Goal: Information Seeking & Learning: Get advice/opinions

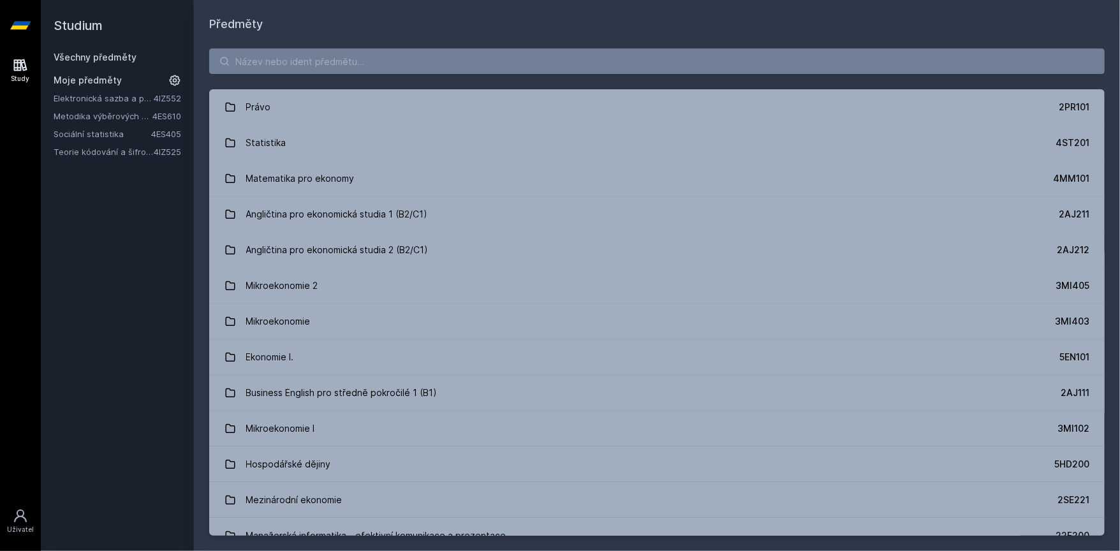
click at [108, 100] on link "Elektronická sazba a publikování" at bounding box center [104, 98] width 100 height 13
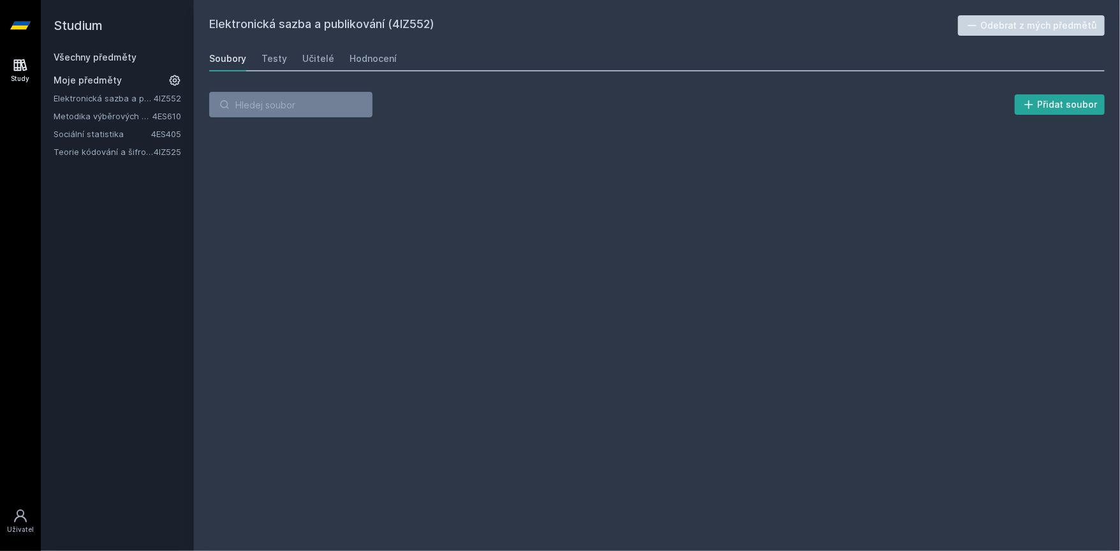
click at [111, 114] on link "Metodika výběrových šetření" at bounding box center [103, 116] width 99 height 13
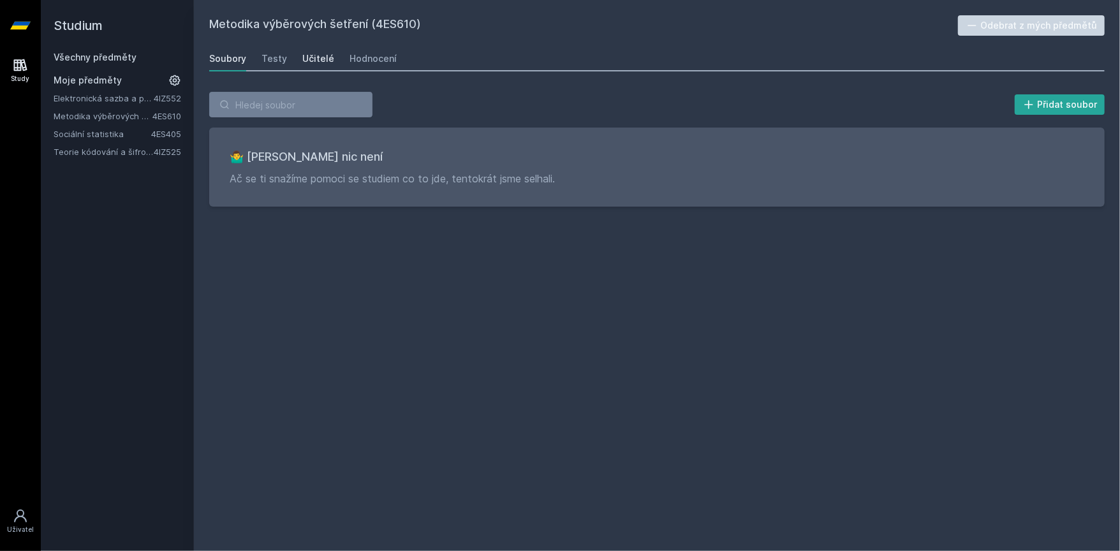
click at [306, 60] on div "Učitelé" at bounding box center [318, 58] width 32 height 13
click at [357, 61] on div "Hodnocení" at bounding box center [373, 58] width 47 height 13
click at [106, 147] on link "Teorie kódování a šifrování" at bounding box center [104, 151] width 100 height 13
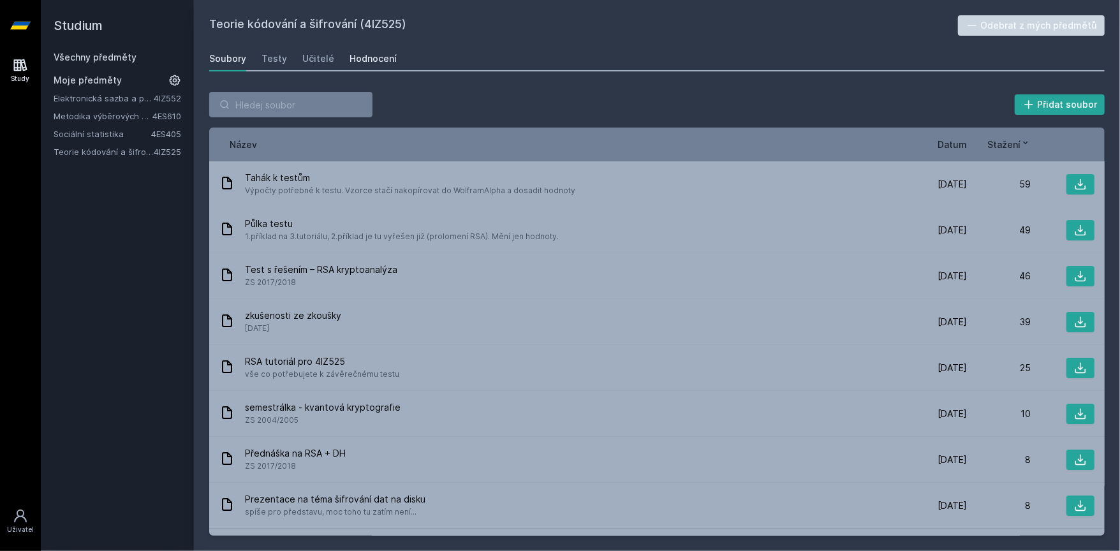
click at [370, 59] on div "Hodnocení" at bounding box center [373, 58] width 47 height 13
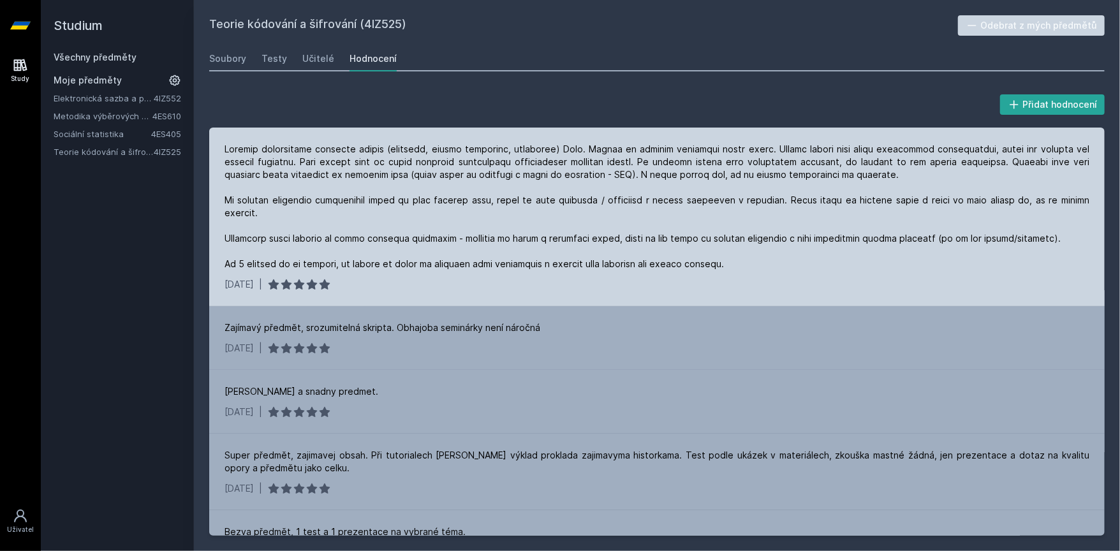
click at [242, 153] on div at bounding box center [657, 207] width 865 height 128
drag, startPoint x: 242, startPoint y: 153, endPoint x: 378, endPoint y: 155, distance: 136.5
click at [381, 149] on div at bounding box center [657, 207] width 865 height 128
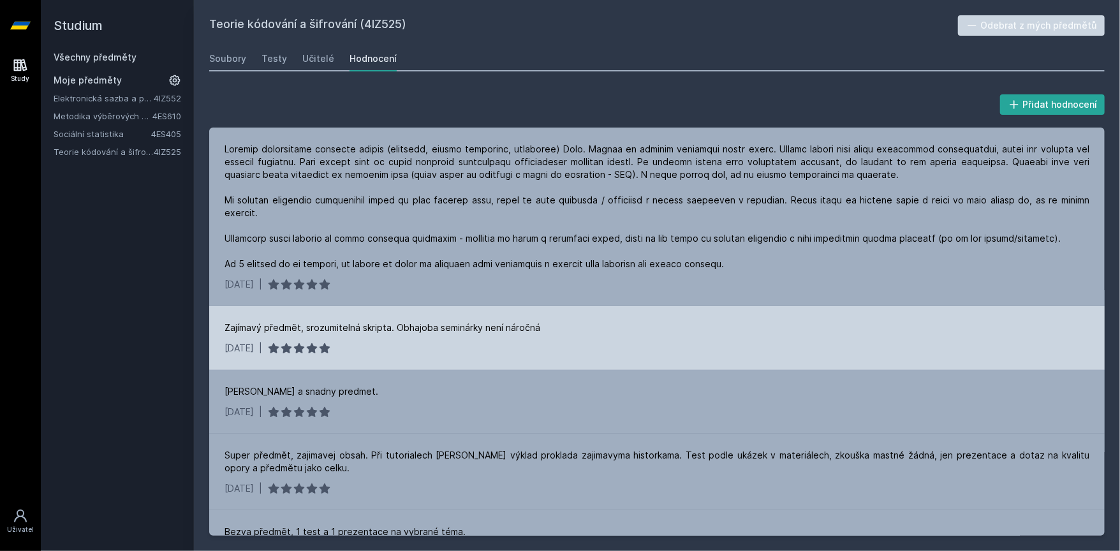
click at [248, 322] on div "Zajímavý předmět, srozumitelná skripta. Obhajoba seminárky není náročná" at bounding box center [383, 328] width 316 height 13
drag, startPoint x: 248, startPoint y: 317, endPoint x: 374, endPoint y: 312, distance: 125.8
click at [373, 322] on div "Zajímavý předmět, srozumitelná skripta. Obhajoba seminárky není náročná" at bounding box center [383, 328] width 316 height 13
click at [401, 322] on div "Zajímavý předmět, srozumitelná skripta. Obhajoba seminárky není náročná" at bounding box center [383, 328] width 316 height 13
drag, startPoint x: 401, startPoint y: 313, endPoint x: 514, endPoint y: 312, distance: 112.9
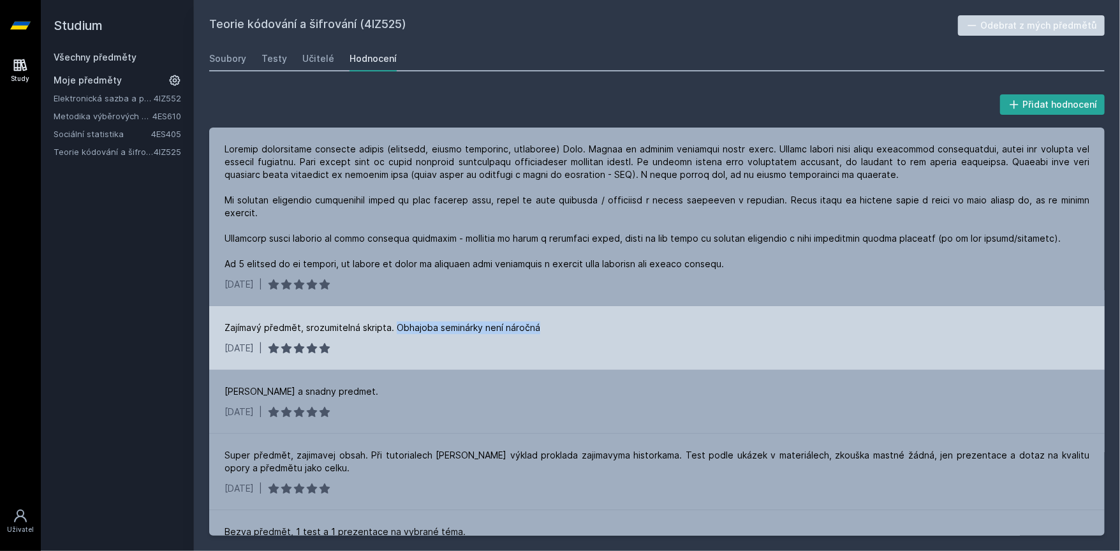
click at [514, 322] on div "Zajímavý předmět, srozumitelná skripta. Obhajoba seminárky není náročná" at bounding box center [383, 328] width 316 height 13
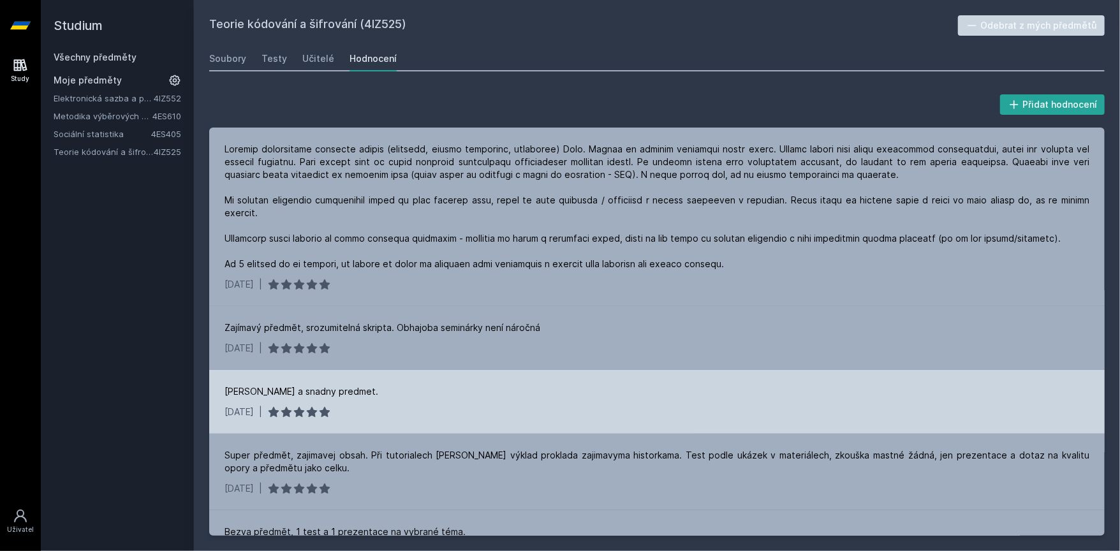
click at [235, 385] on div "[PERSON_NAME] a snadny predmet." at bounding box center [302, 391] width 154 height 13
drag, startPoint x: 235, startPoint y: 381, endPoint x: 311, endPoint y: 378, distance: 76.6
click at [295, 385] on div "[PERSON_NAME] a snadny predmet." at bounding box center [302, 391] width 154 height 13
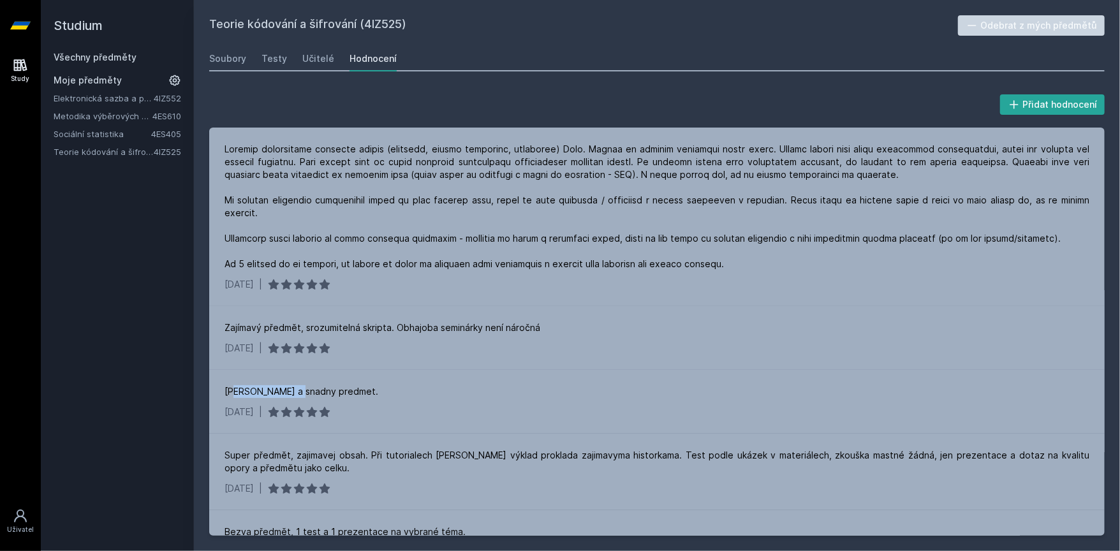
click at [94, 111] on link "Metodika výběrových šetření" at bounding box center [103, 116] width 99 height 13
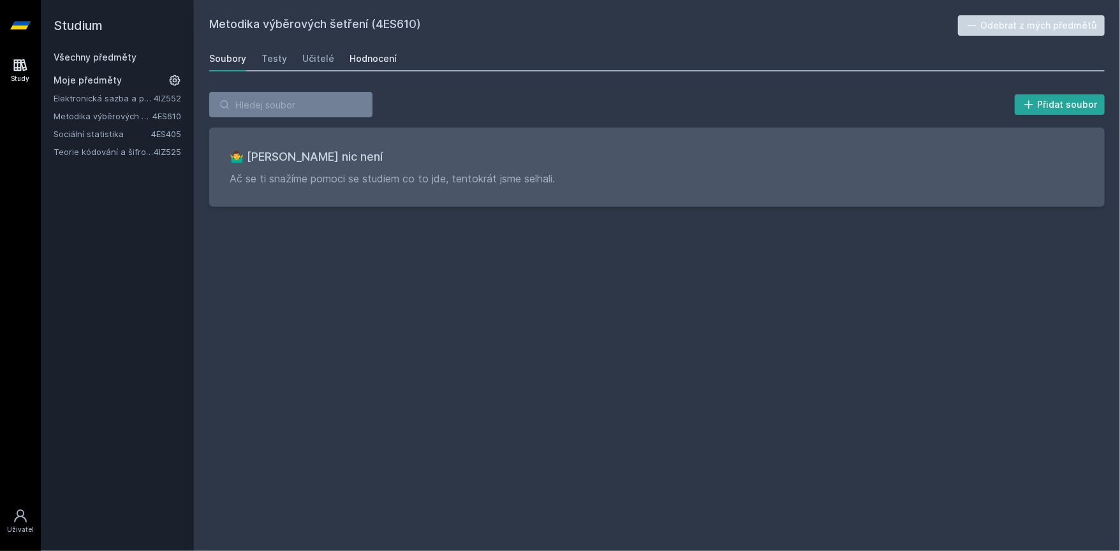
click at [370, 60] on div "Hodnocení" at bounding box center [373, 58] width 47 height 13
click at [399, 26] on h2 "Metodika výběrových šetření (4ES610)" at bounding box center [583, 25] width 749 height 20
copy h2 "4ES610"
click at [89, 150] on link "Teorie kódování a šifrování" at bounding box center [104, 151] width 100 height 13
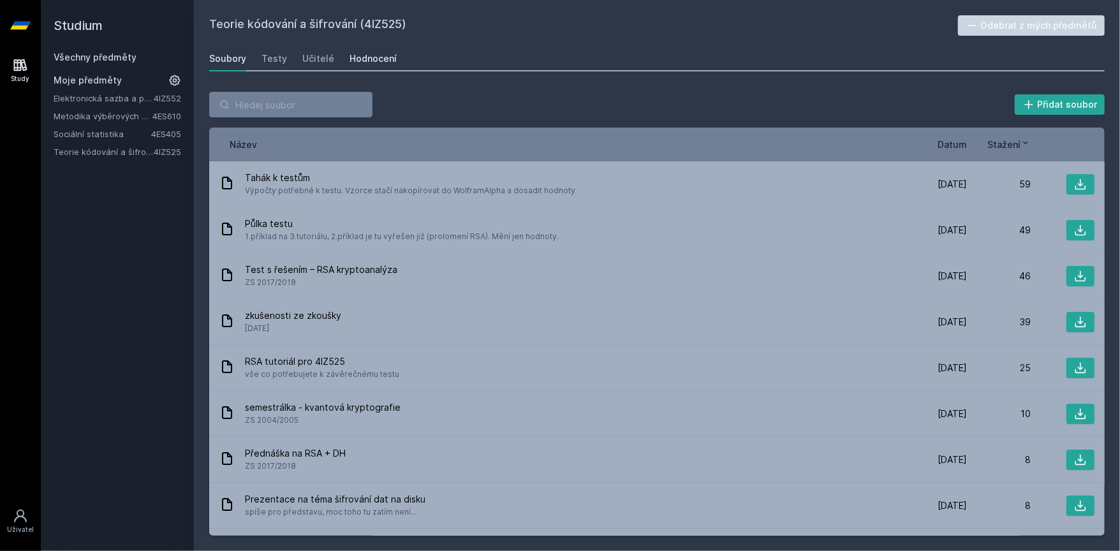
click at [376, 58] on div "Hodnocení" at bounding box center [373, 58] width 47 height 13
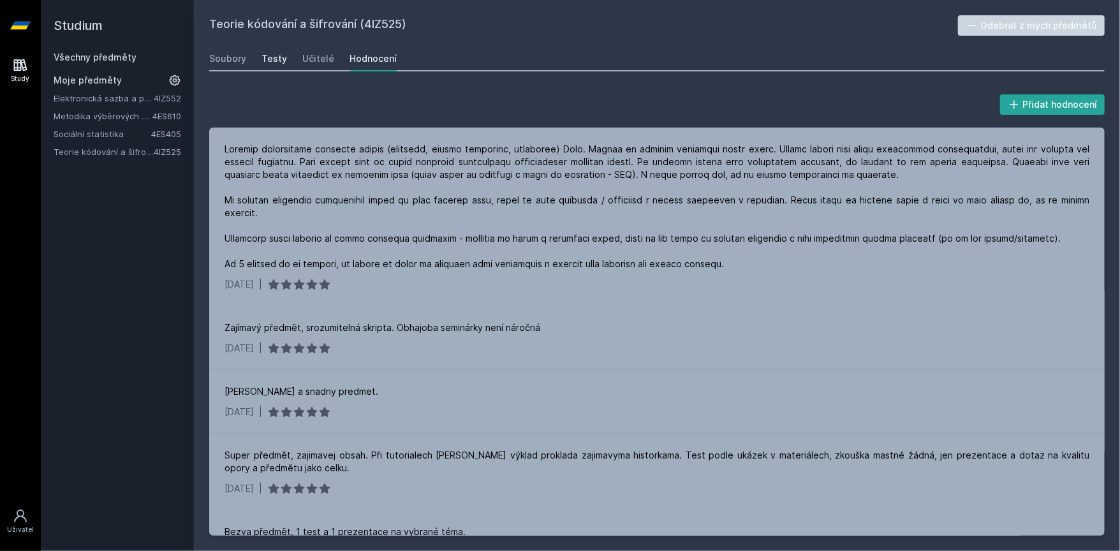
click at [269, 57] on div "Testy" at bounding box center [275, 58] width 26 height 13
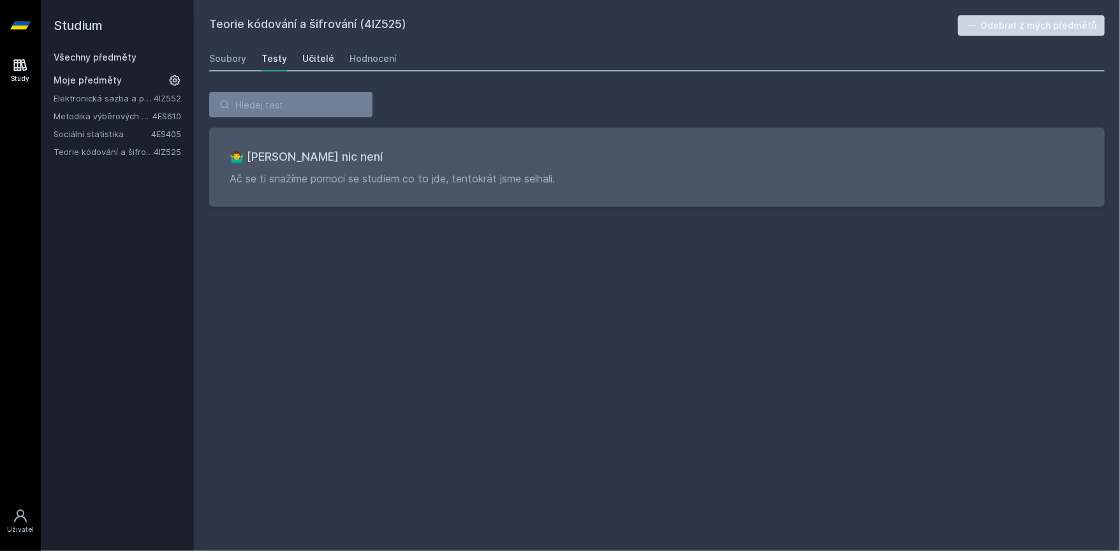
click at [320, 62] on div "Učitelé" at bounding box center [318, 58] width 32 height 13
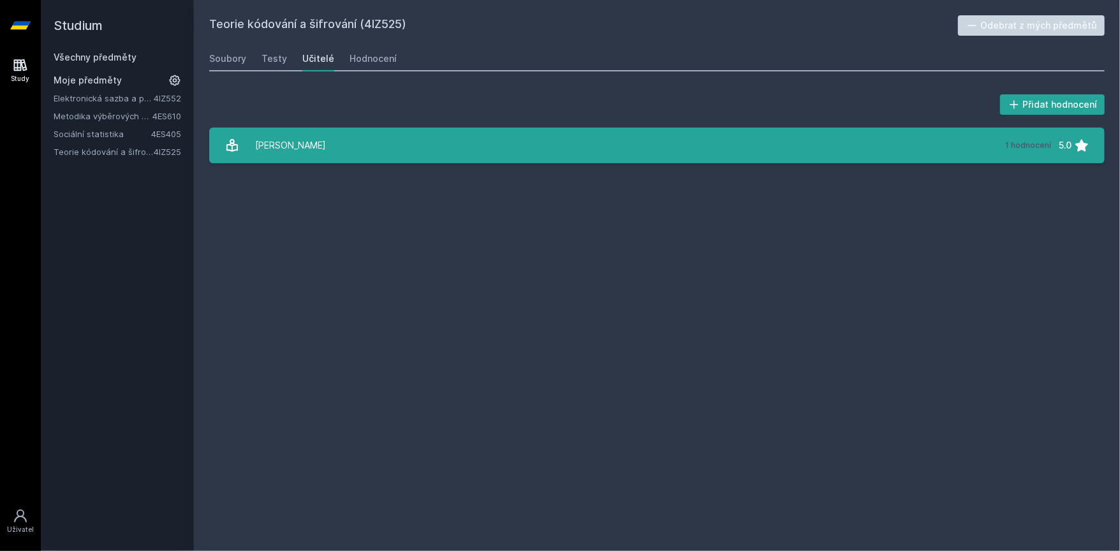
click at [389, 157] on link "[PERSON_NAME] 1 hodnocení 5.0" at bounding box center [657, 146] width 896 height 36
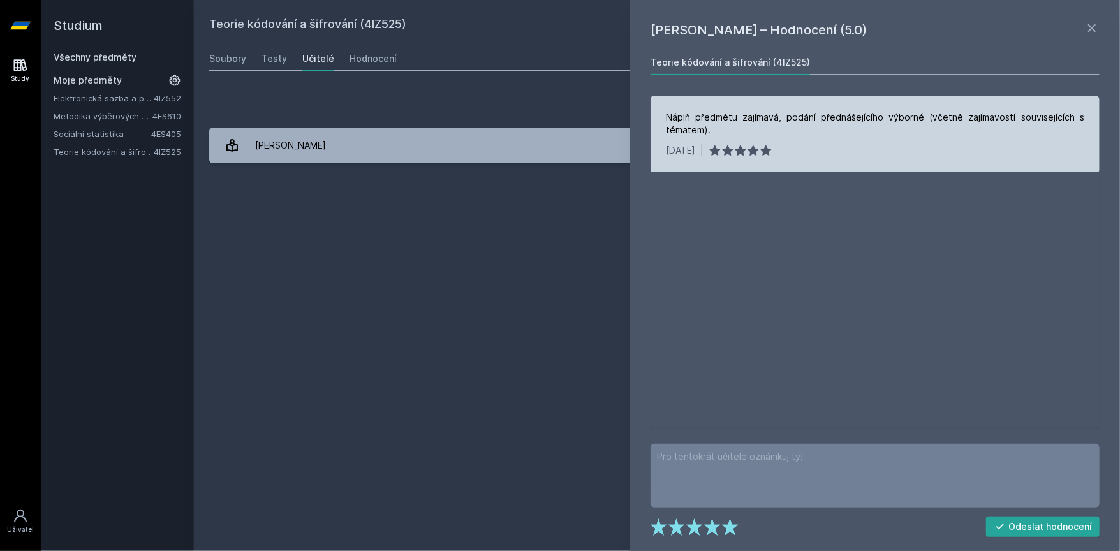
click at [691, 119] on div "Náplň předmětu zajímavá, podání přednášejícího výborné (včetně zajímavostí souv…" at bounding box center [875, 124] width 418 height 26
drag, startPoint x: 691, startPoint y: 119, endPoint x: 848, endPoint y: 121, distance: 157.6
click at [856, 119] on div "Náplň předmětu zajímavá, podání přednášejícího výborné (včetně zajímavostí souv…" at bounding box center [875, 124] width 418 height 26
click at [842, 121] on div "Náplň předmětu zajímavá, podání přednášejícího výborné (včetně zajímavostí souv…" at bounding box center [875, 124] width 418 height 26
click at [838, 113] on div "Náplň předmětu zajímavá, podání přednášejícího výborné (včetně zajímavostí souv…" at bounding box center [875, 124] width 418 height 26
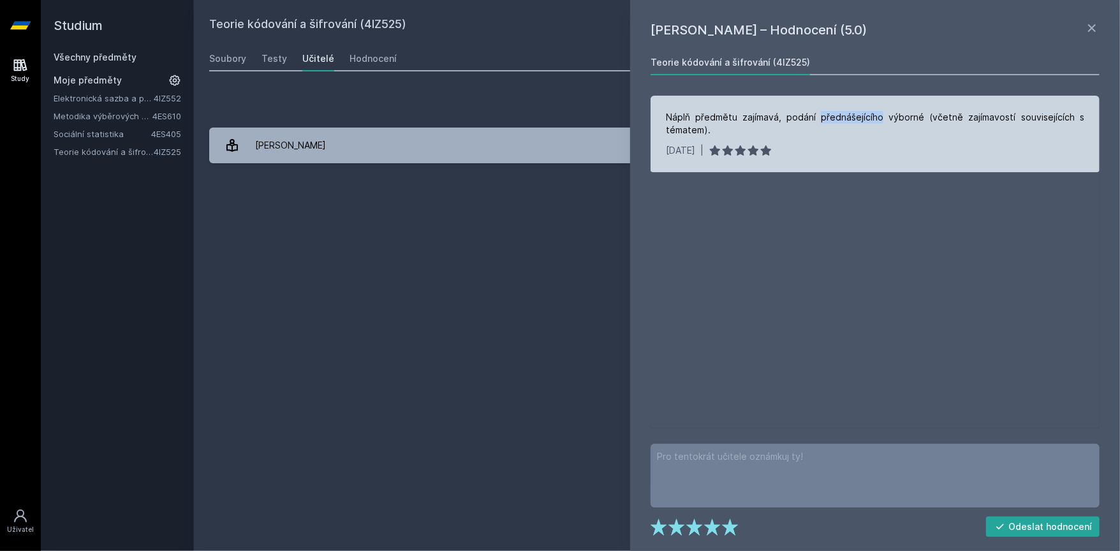
click at [838, 113] on div "Náplň předmětu zajímavá, podání přednášejícího výborné (včetně zajímavostí souv…" at bounding box center [875, 124] width 418 height 26
click at [838, 117] on div "Náplň předmětu zajímavá, podání přednášejícího výborné (včetně zajímavostí souv…" at bounding box center [875, 124] width 418 height 26
drag, startPoint x: 838, startPoint y: 117, endPoint x: 911, endPoint y: 119, distance: 72.8
click at [911, 119] on div "Náplň předmětu zajímavá, podání přednášejícího výborné (včetně zajímavostí souv…" at bounding box center [875, 124] width 418 height 26
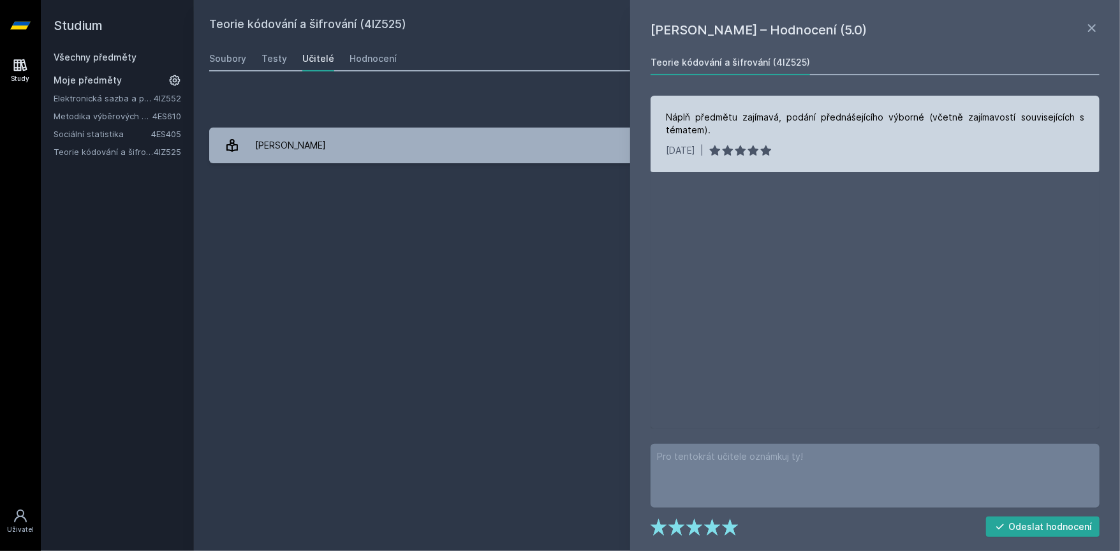
click at [930, 121] on div "Náplň předmětu zajímavá, podání přednášejícího výborné (včetně zajímavostí souv…" at bounding box center [875, 124] width 418 height 26
drag, startPoint x: 930, startPoint y: 121, endPoint x: 829, endPoint y: 122, distance: 100.8
click at [829, 122] on div "Náplň předmětu zajímavá, podání přednášejícího výborné (včetně zajímavostí souv…" at bounding box center [875, 124] width 418 height 26
click at [828, 124] on div "Náplň předmětu zajímavá, podání přednášejícího výborné (včetně zajímavostí souv…" at bounding box center [875, 124] width 418 height 26
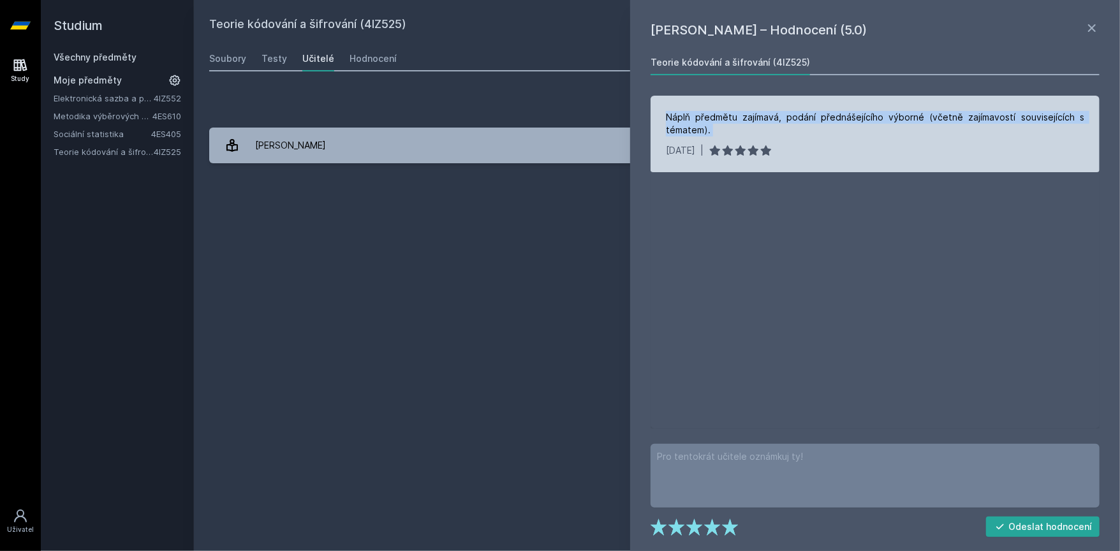
click at [827, 124] on div "Náplň předmětu zajímavá, podání přednášejícího výborné (včetně zajímavostí souv…" at bounding box center [875, 124] width 418 height 26
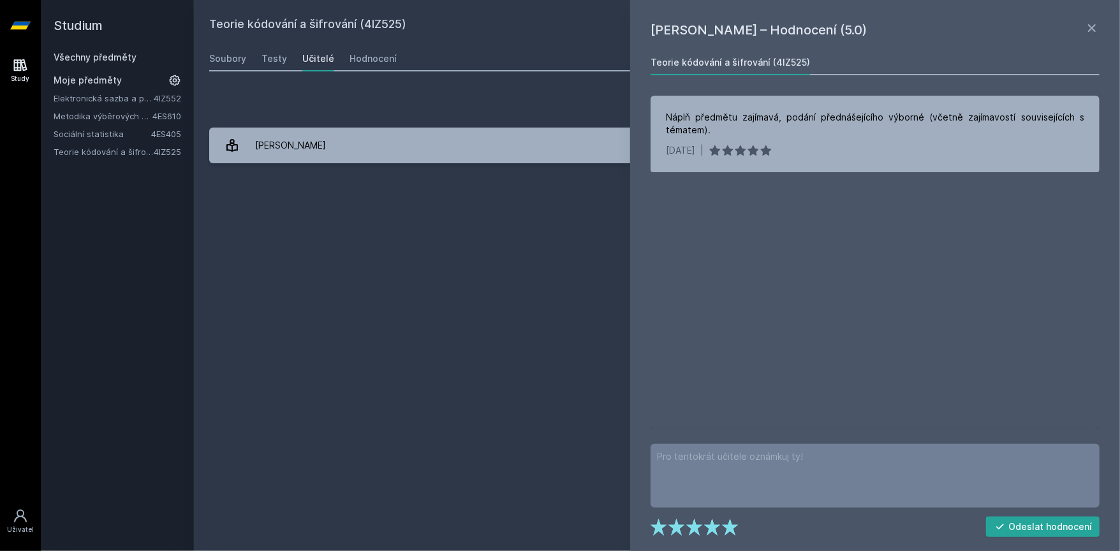
click at [483, 252] on div "Teorie kódování a šifrování (4IZ525) Odebrat z mých předmětů [GEOGRAPHIC_DATA] …" at bounding box center [657, 275] width 896 height 521
click at [368, 78] on div "Přidat hodnocení [PERSON_NAME] – Hodnocení (5.0) Teorie kódování a šifrování (4…" at bounding box center [657, 128] width 926 height 102
click at [1091, 31] on icon at bounding box center [1091, 27] width 15 height 15
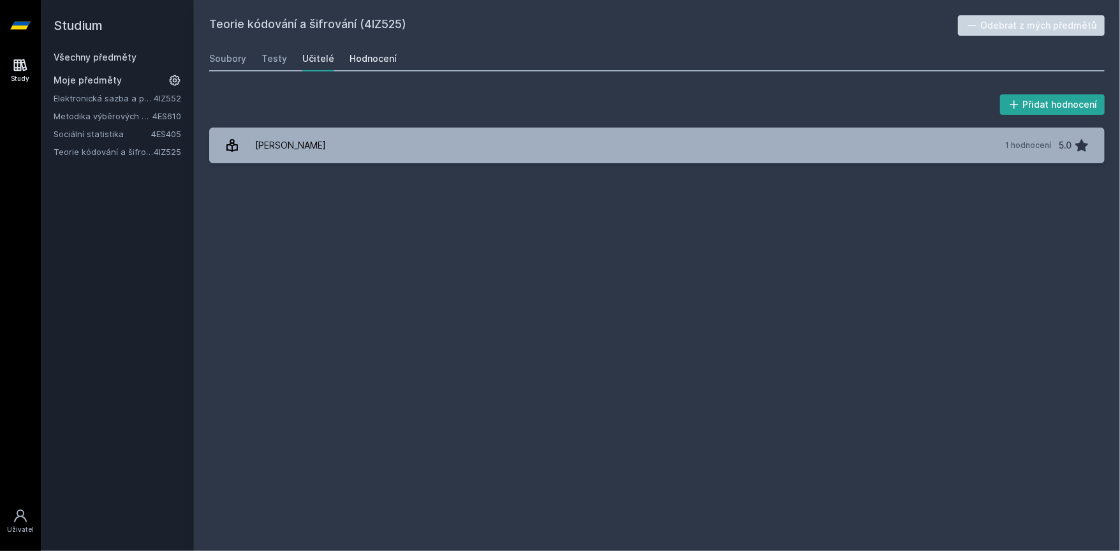
click at [364, 59] on div "Hodnocení" at bounding box center [373, 58] width 47 height 13
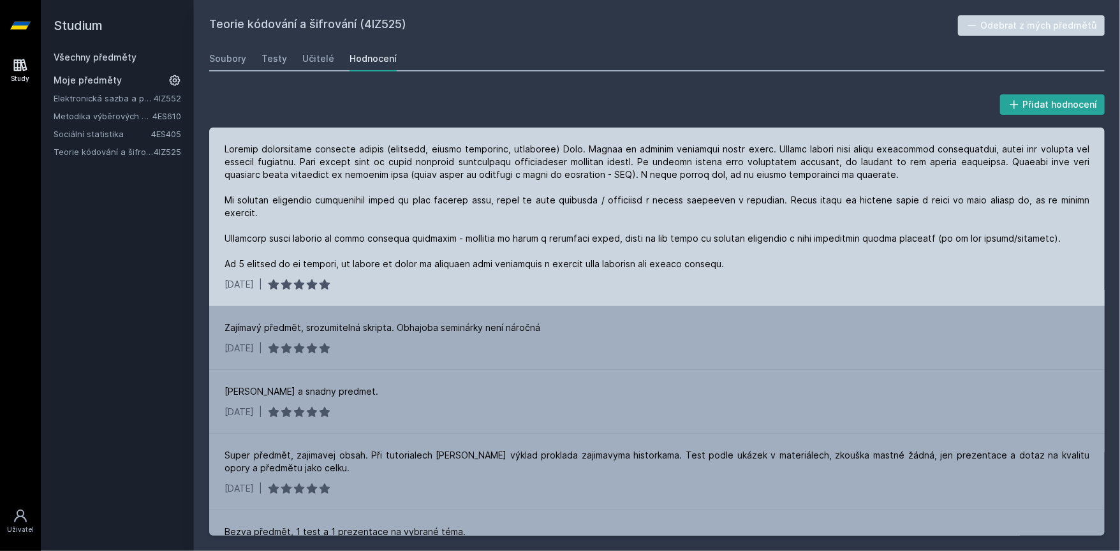
click at [572, 176] on div at bounding box center [657, 207] width 865 height 128
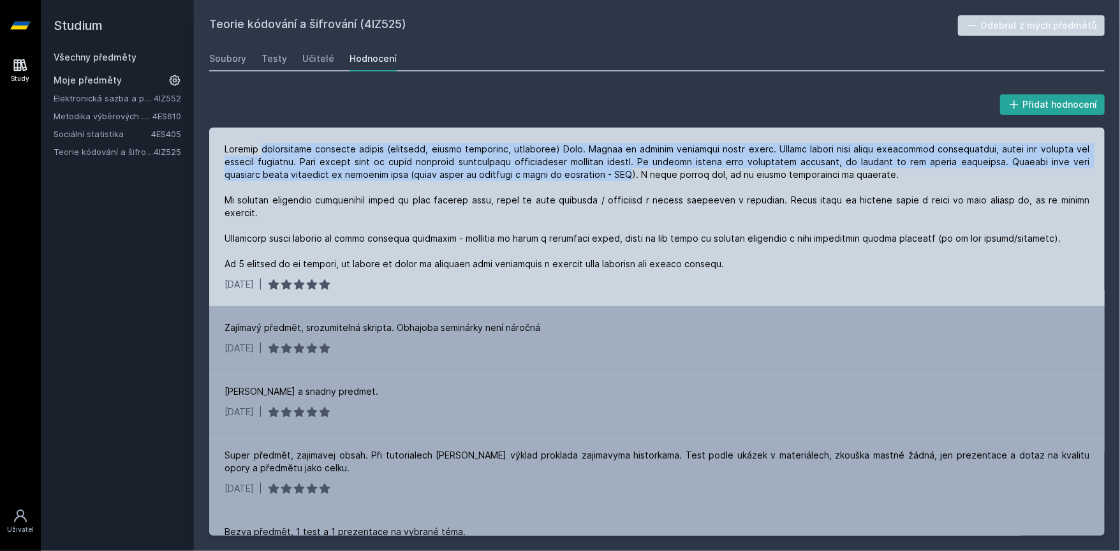
drag, startPoint x: 572, startPoint y: 176, endPoint x: 300, endPoint y: 147, distance: 273.3
click at [300, 147] on div at bounding box center [657, 207] width 865 height 128
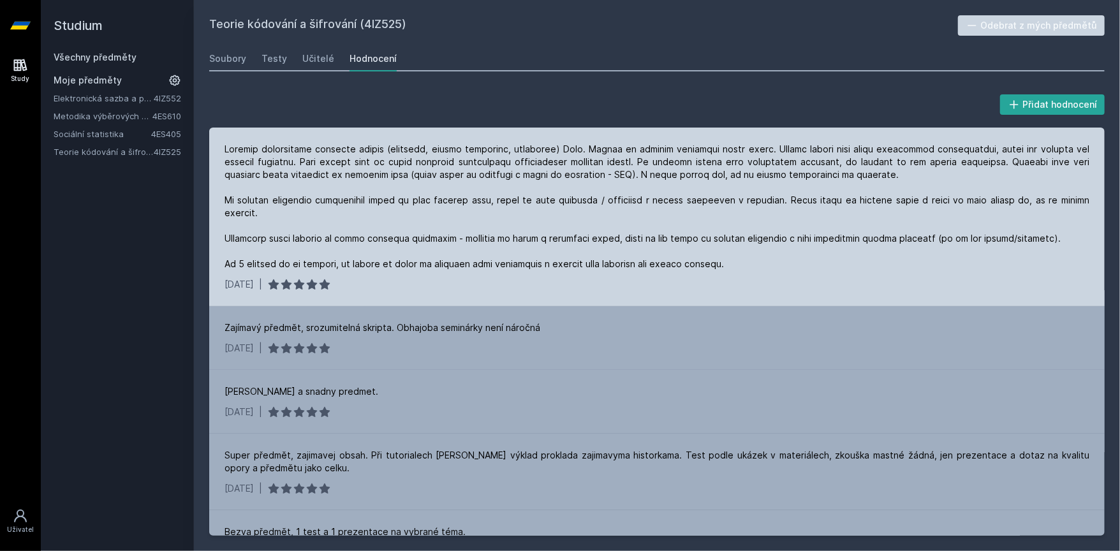
click at [239, 144] on div at bounding box center [657, 207] width 865 height 128
drag, startPoint x: 239, startPoint y: 144, endPoint x: 535, endPoint y: 149, distance: 296.0
click at [535, 149] on div at bounding box center [657, 207] width 865 height 128
click at [557, 149] on div at bounding box center [657, 207] width 865 height 128
drag, startPoint x: 557, startPoint y: 149, endPoint x: 928, endPoint y: 149, distance: 371.3
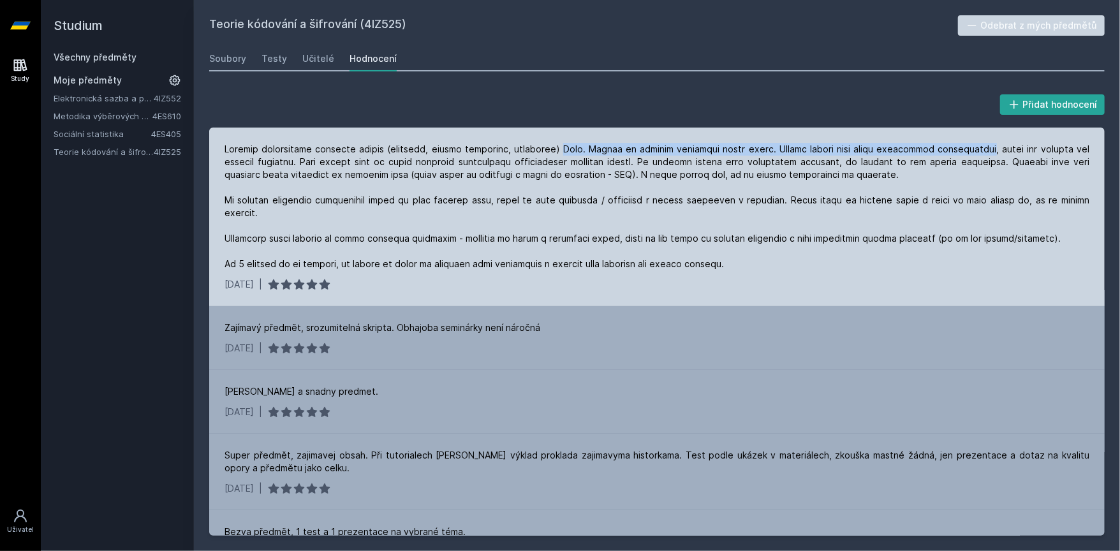
click at [928, 149] on div at bounding box center [657, 207] width 865 height 128
